Goal: Contribute content: Contribute content

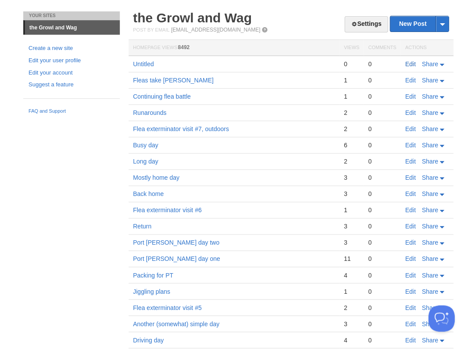
click at [410, 63] on link "Edit" at bounding box center [410, 64] width 11 height 7
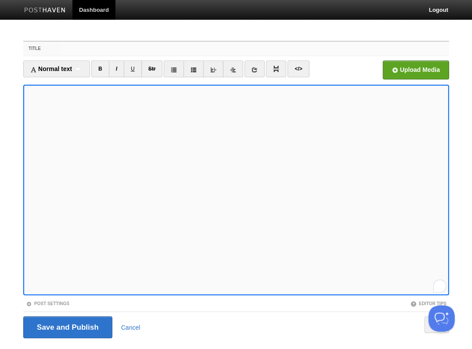
click at [129, 52] on input "Title" at bounding box center [254, 49] width 390 height 14
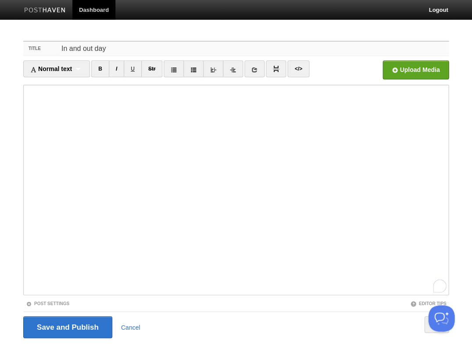
type input "In and out day"
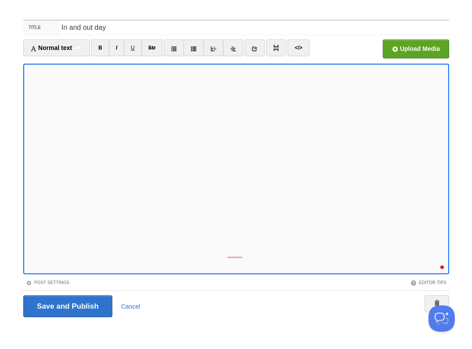
scroll to position [141, 0]
click at [437, 263] on div "1" at bounding box center [440, 264] width 10 height 10
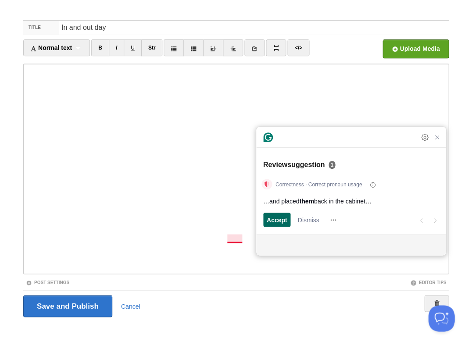
click at [280, 224] on span "Accept" at bounding box center [277, 219] width 21 height 9
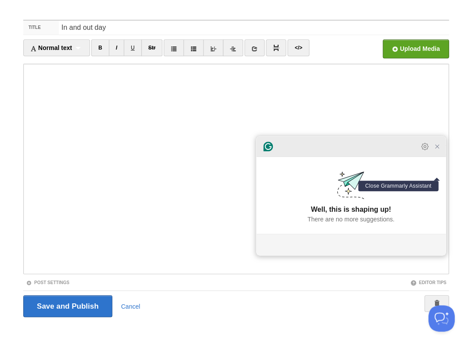
click at [439, 150] on icon "Close Grammarly Assistant" at bounding box center [436, 146] width 7 height 7
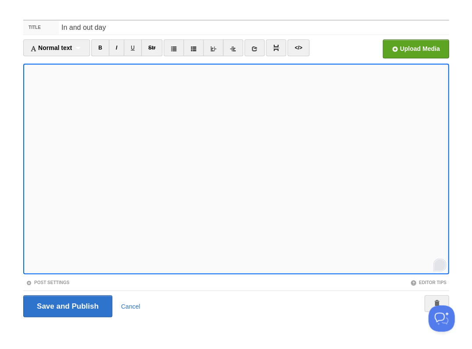
scroll to position [150, 0]
click at [67, 305] on input "Save and Publish" at bounding box center [67, 306] width 89 height 22
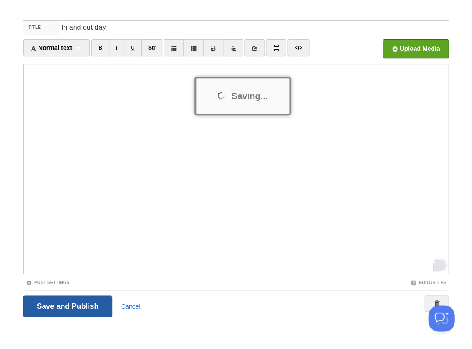
scroll to position [20, 0]
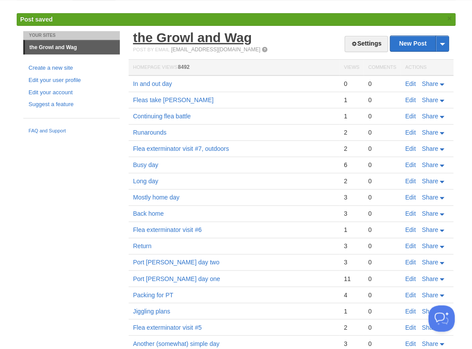
click at [172, 37] on link "the Growl and Wag" at bounding box center [192, 37] width 119 height 14
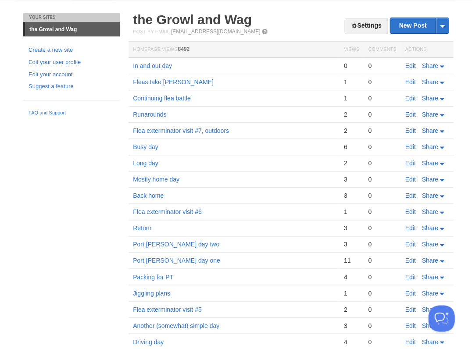
click at [408, 63] on link "Edit" at bounding box center [410, 65] width 11 height 7
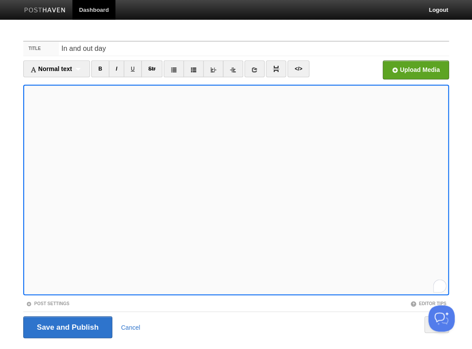
scroll to position [21, 0]
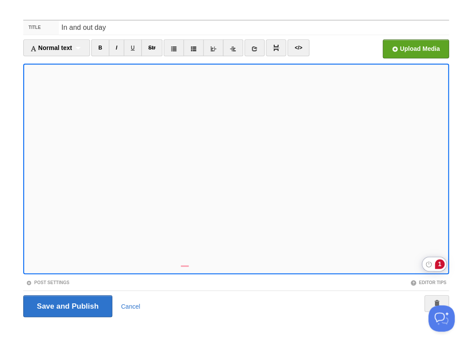
click at [438, 263] on div "1" at bounding box center [440, 264] width 10 height 10
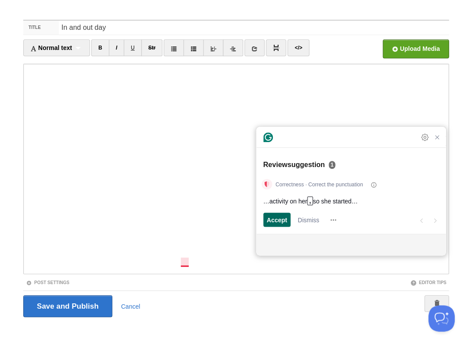
click at [277, 222] on span "Accept" at bounding box center [277, 219] width 21 height 9
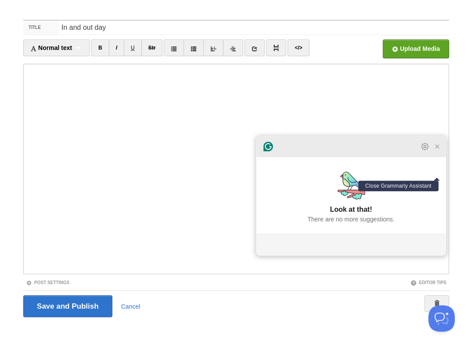
click at [441, 150] on icon "Close Grammarly Assistant" at bounding box center [437, 146] width 11 height 11
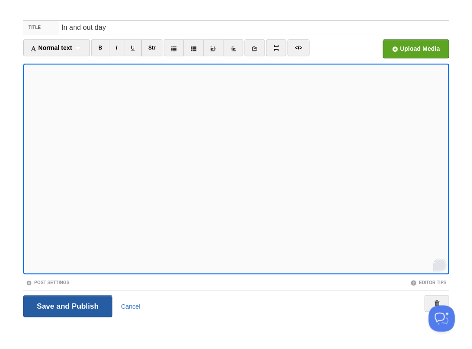
click at [67, 305] on input "Save and Publish" at bounding box center [67, 306] width 89 height 22
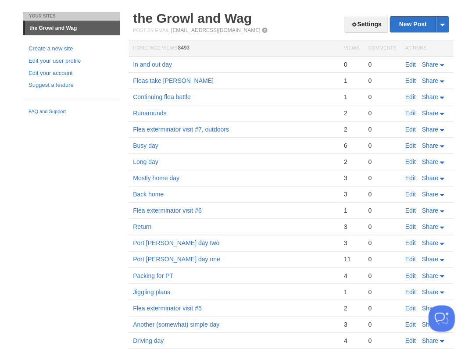
click at [408, 63] on link "Edit" at bounding box center [410, 64] width 11 height 7
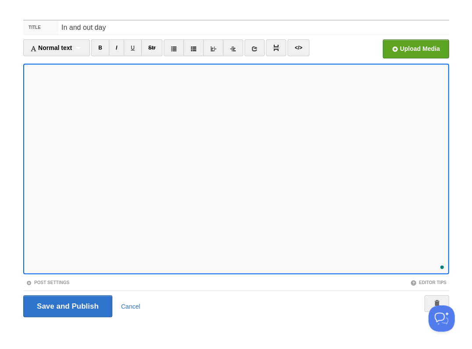
scroll to position [158, 0]
click at [67, 305] on input "Save and Publish" at bounding box center [67, 306] width 89 height 22
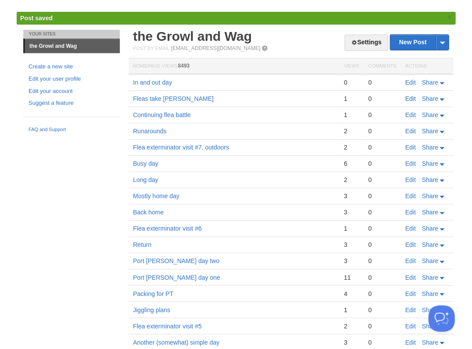
click at [409, 99] on link "Edit" at bounding box center [410, 98] width 11 height 7
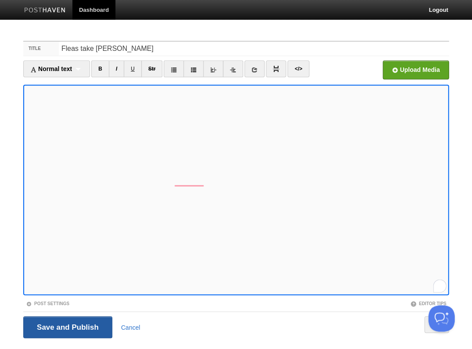
click at [77, 330] on input "Save and Publish" at bounding box center [67, 327] width 89 height 22
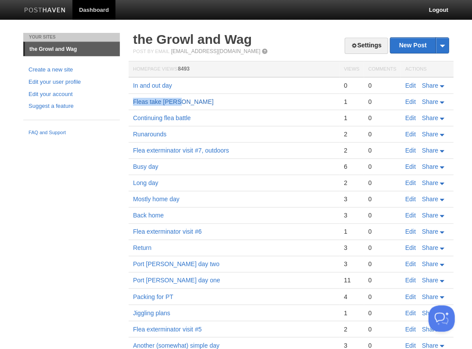
click at [164, 100] on link "Fleas take [PERSON_NAME]" at bounding box center [173, 101] width 81 height 7
click at [407, 83] on link "Edit" at bounding box center [410, 85] width 11 height 7
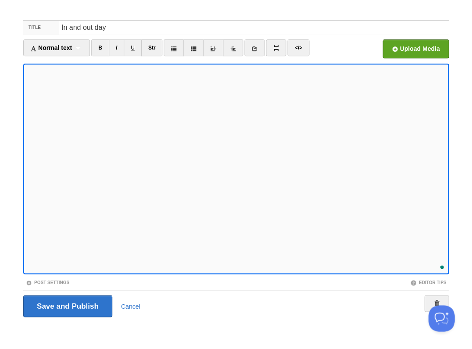
scroll to position [167, 0]
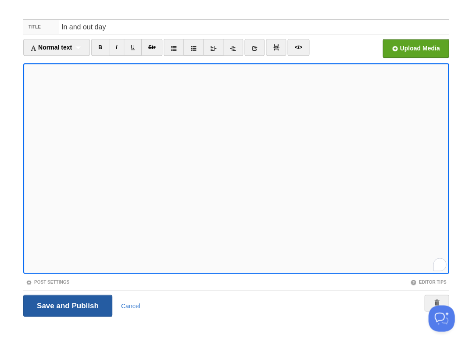
click at [67, 305] on input "Save and Publish" at bounding box center [67, 306] width 89 height 22
